Goal: Check status: Check status

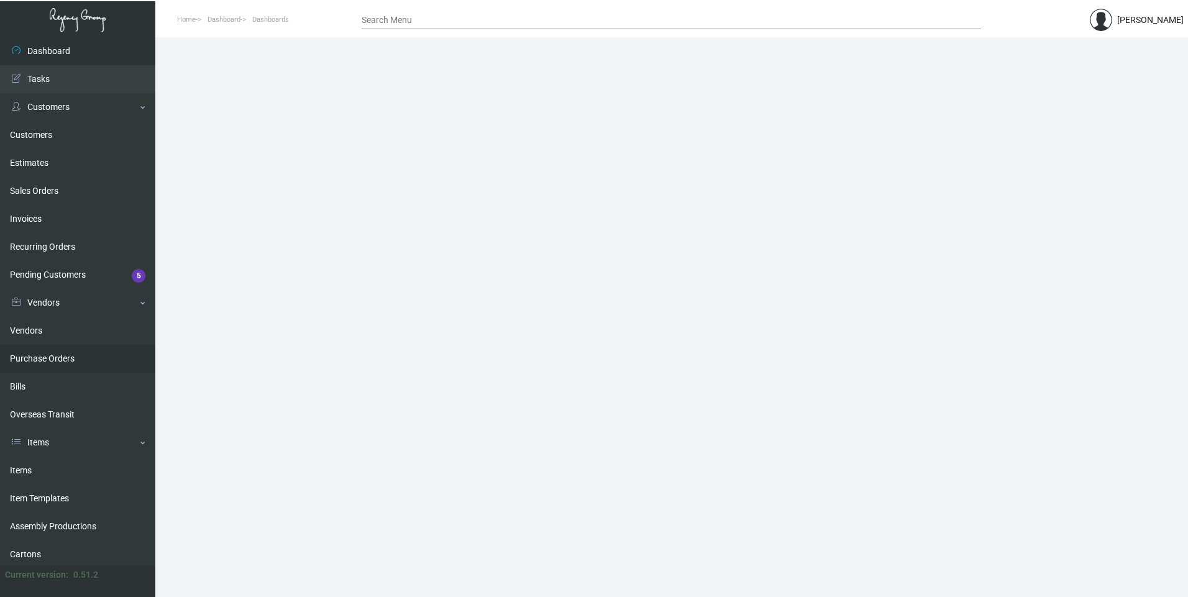
click at [68, 365] on link "Purchase Orders" at bounding box center [77, 359] width 155 height 28
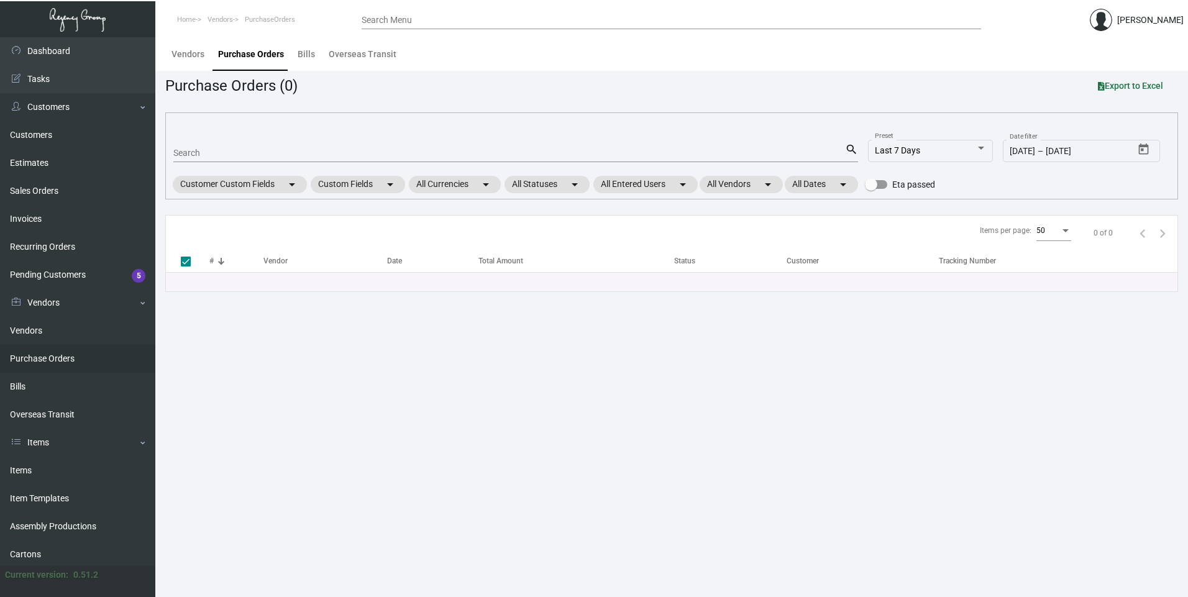
click at [188, 159] on div "Search" at bounding box center [509, 152] width 672 height 19
paste input "108107"
type input "108107"
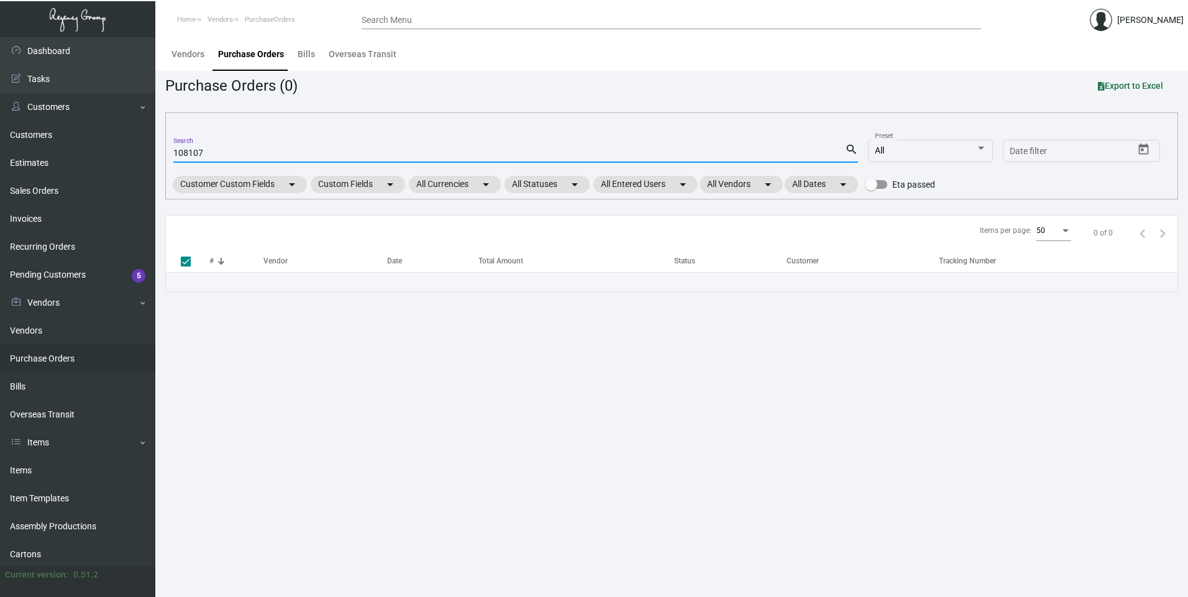
checkbox input "false"
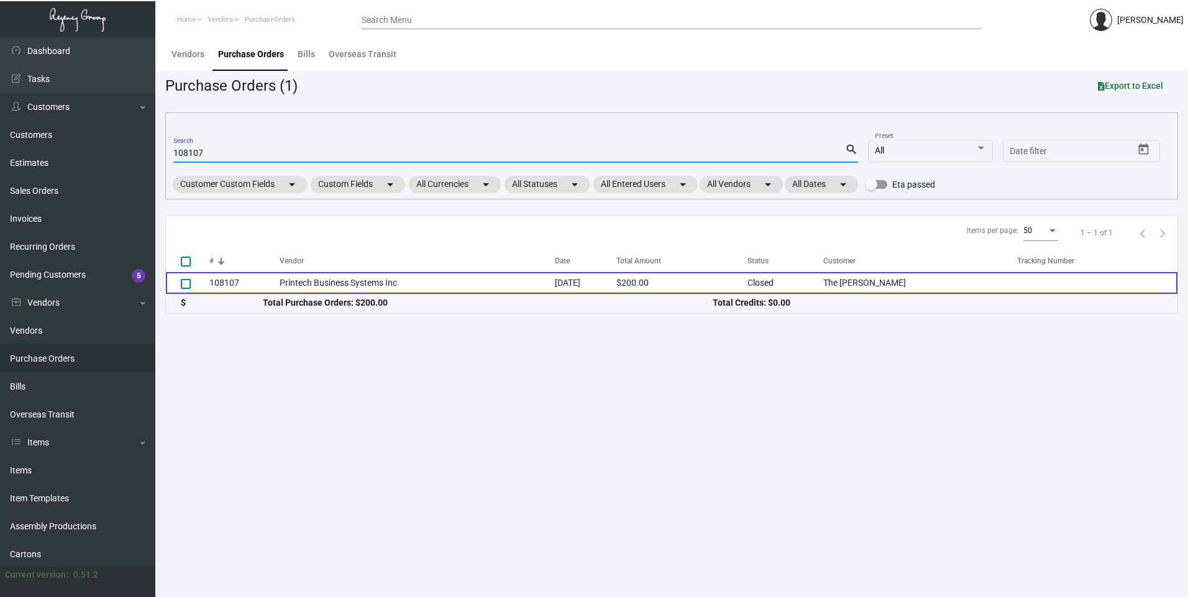
click at [380, 284] on td "Printech Business Systems Inc" at bounding box center [417, 283] width 275 height 22
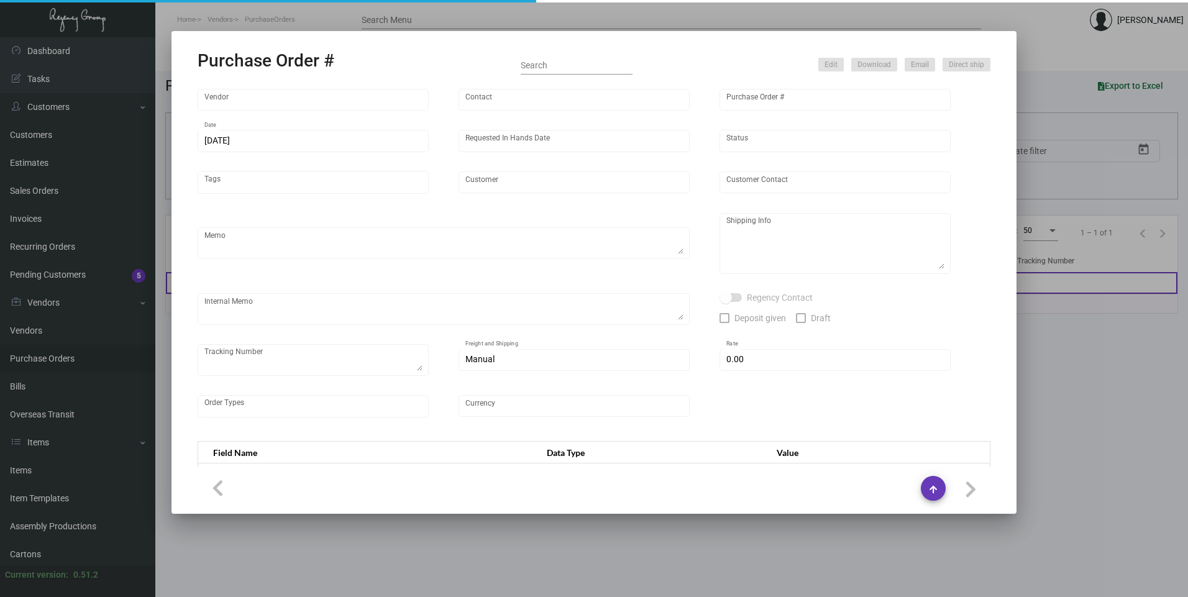
type input "Printech Business Systems Inc"
type input "[PERSON_NAME]"
type input "108107"
type input "[DATE]"
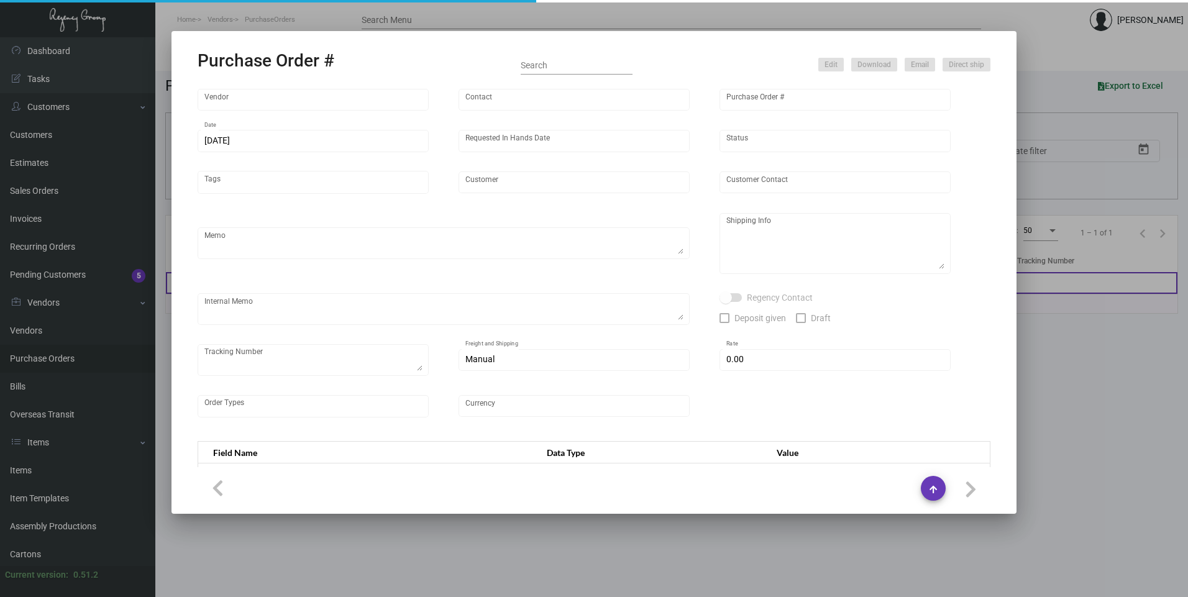
type input "The [PERSON_NAME]"
type input "[PERSON_NAME]"
type textarea "“PLEASE SEND PDF PROOFS TO OUR ART TEAM; [EMAIL_ADDRESS][DOMAIN_NAME] WITH ME I…"
type textarea "The [PERSON_NAME] - [PERSON_NAME] [STREET_ADDRESS][US_STATE]"
type textarea "Label provided to vendor to ship to hotel. UPS Ground Cost $11.30"
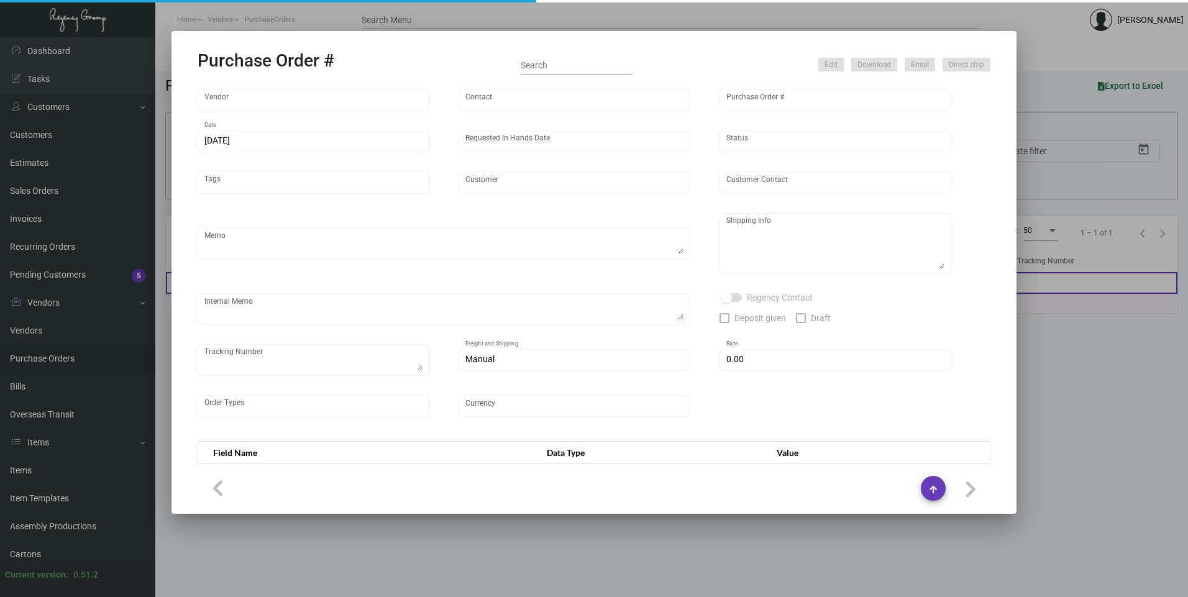
type input "$ 0.00"
type input "United States Dollar $"
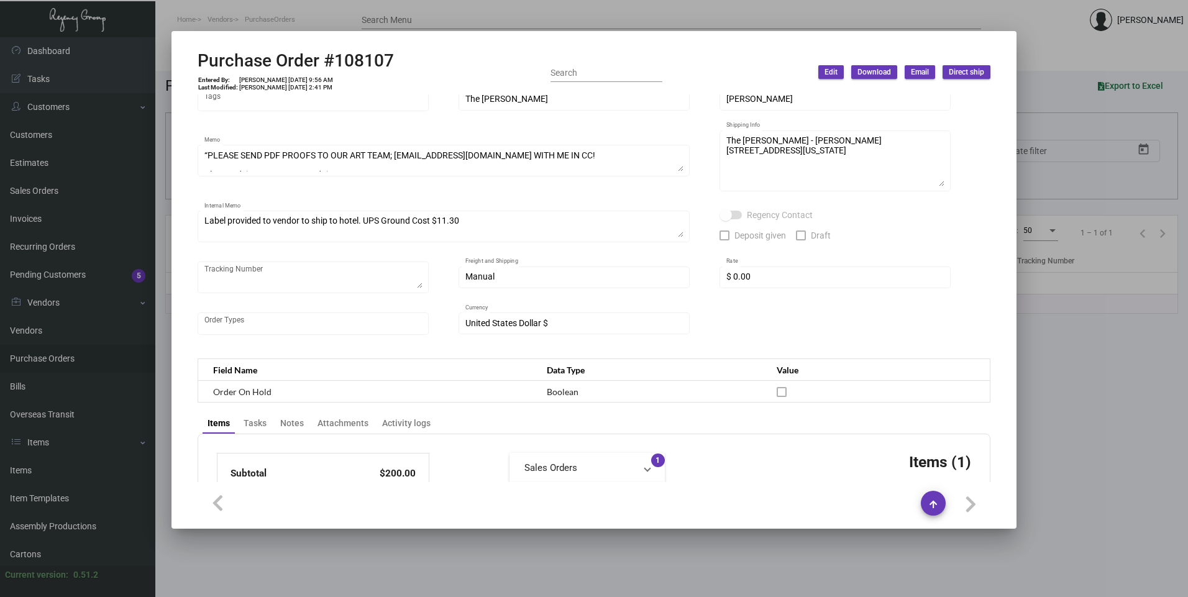
scroll to position [98, 0]
